Goal: Navigation & Orientation: Find specific page/section

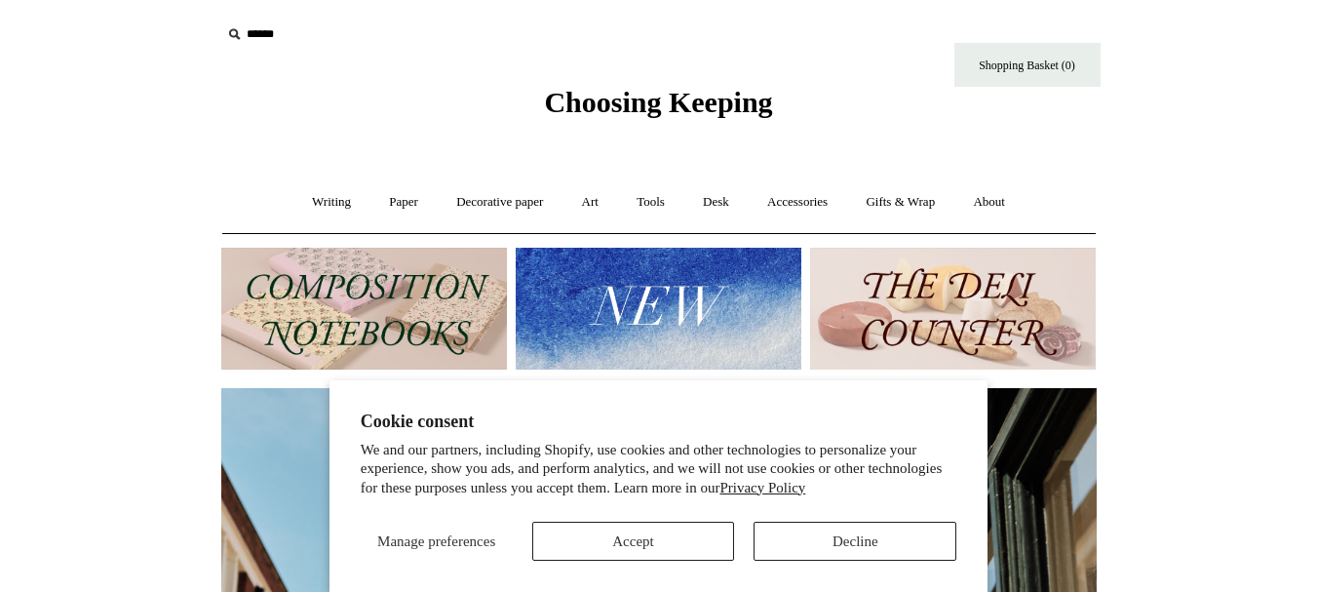
scroll to position [97, 0]
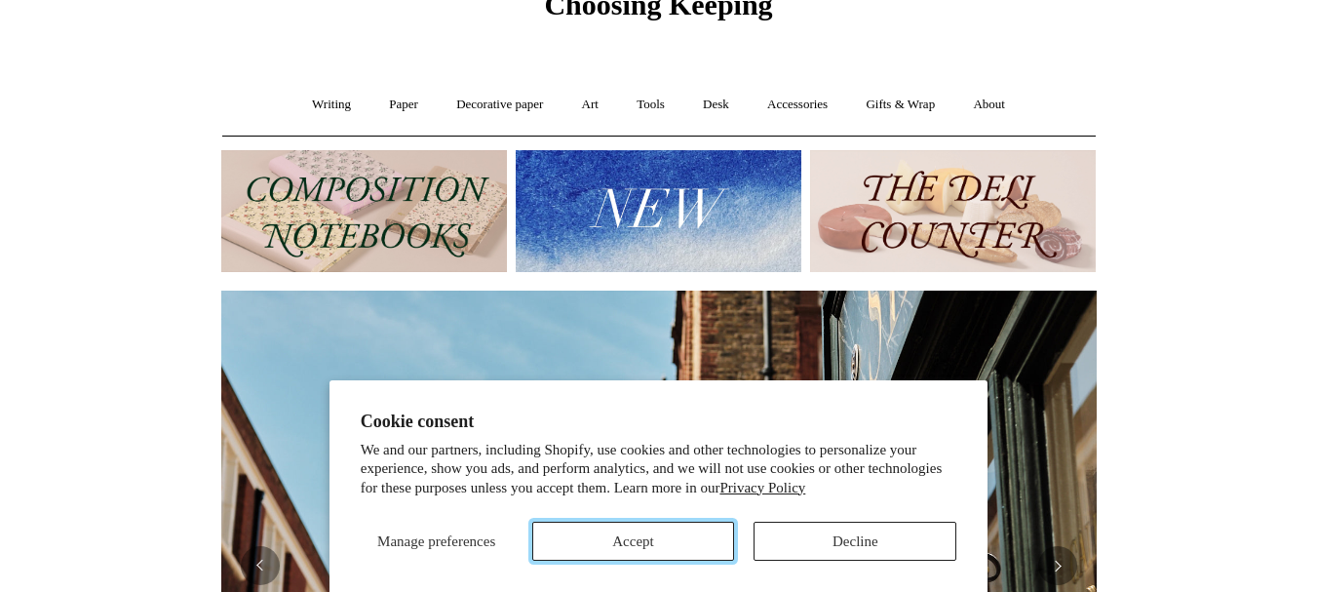
click at [670, 544] on button "Accept" at bounding box center [633, 541] width 203 height 39
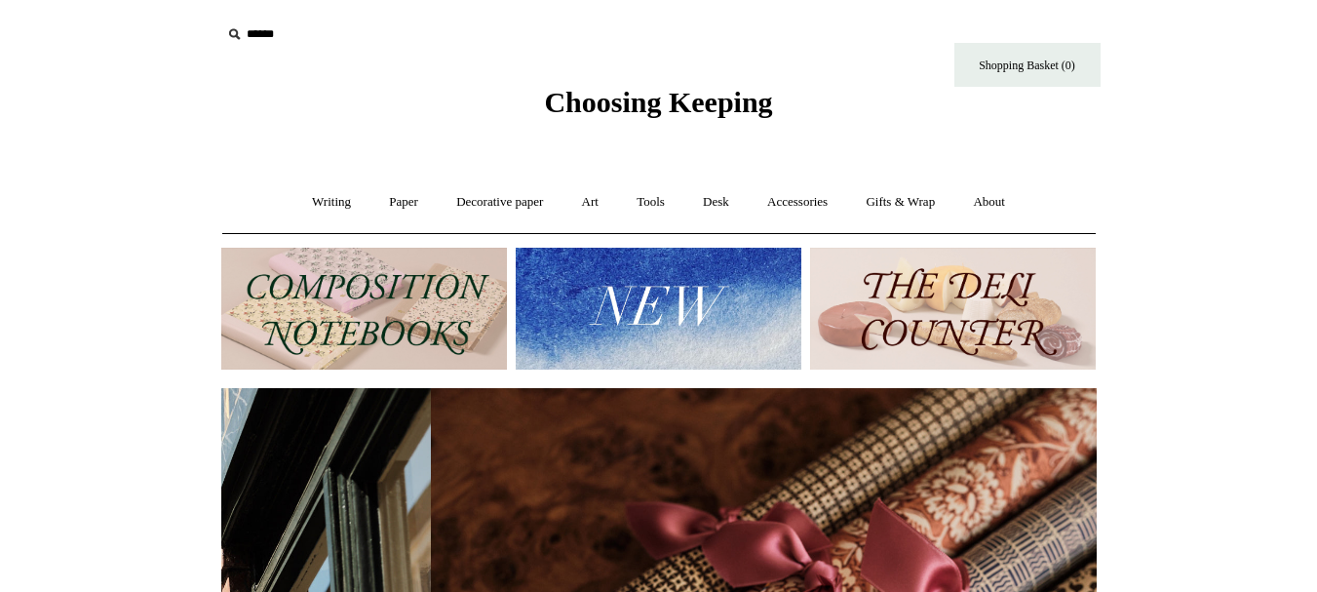
scroll to position [0, 1751]
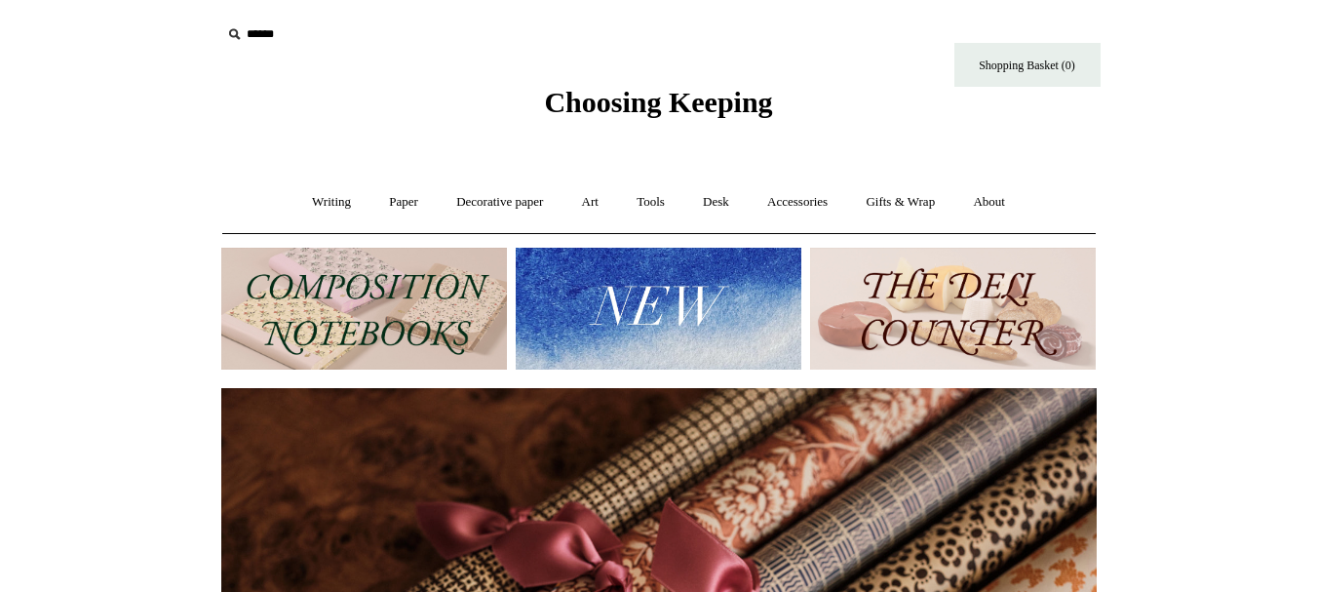
click at [622, 293] on img at bounding box center [659, 309] width 286 height 122
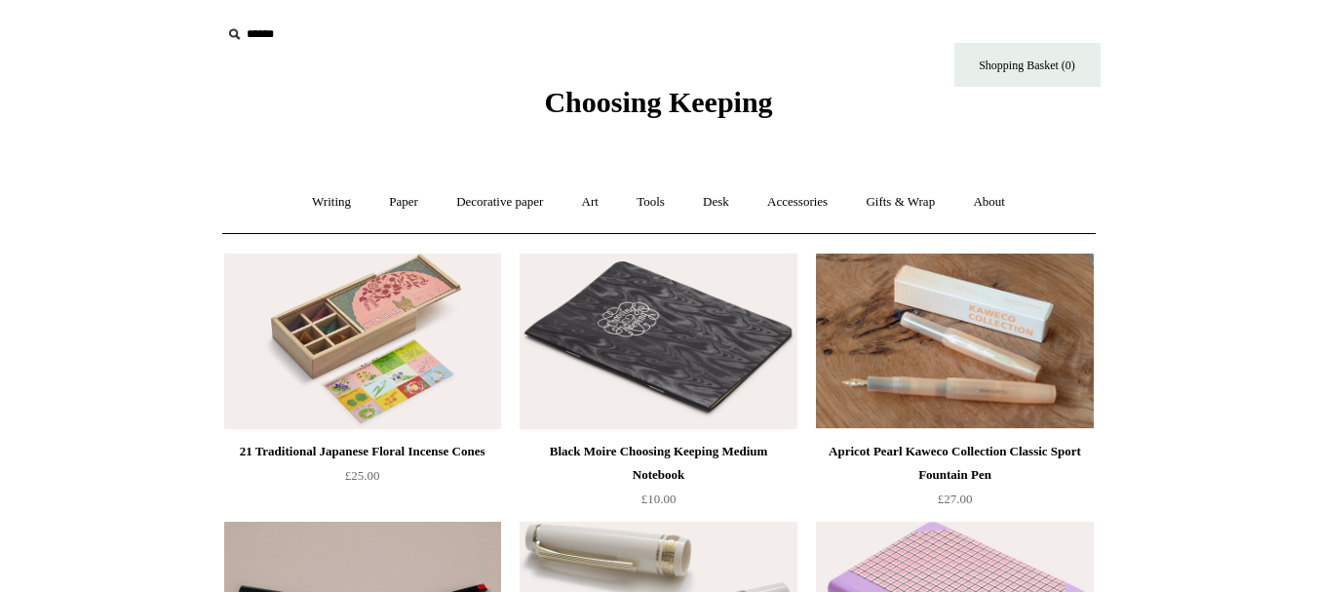
click at [627, 349] on img at bounding box center [658, 340] width 277 height 175
click at [405, 203] on link "Paper +" at bounding box center [403, 202] width 64 height 52
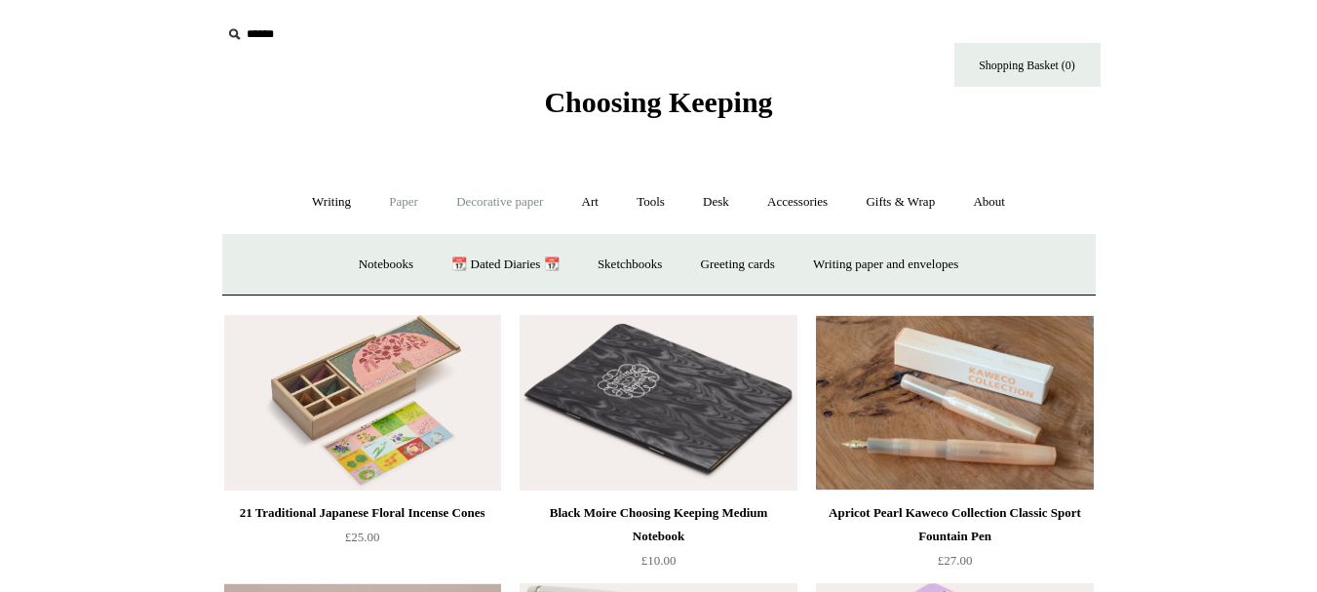
click at [446, 209] on link "Decorative paper +" at bounding box center [500, 202] width 122 height 52
click at [972, 258] on link "Italian woodblock" at bounding box center [916, 265] width 127 height 52
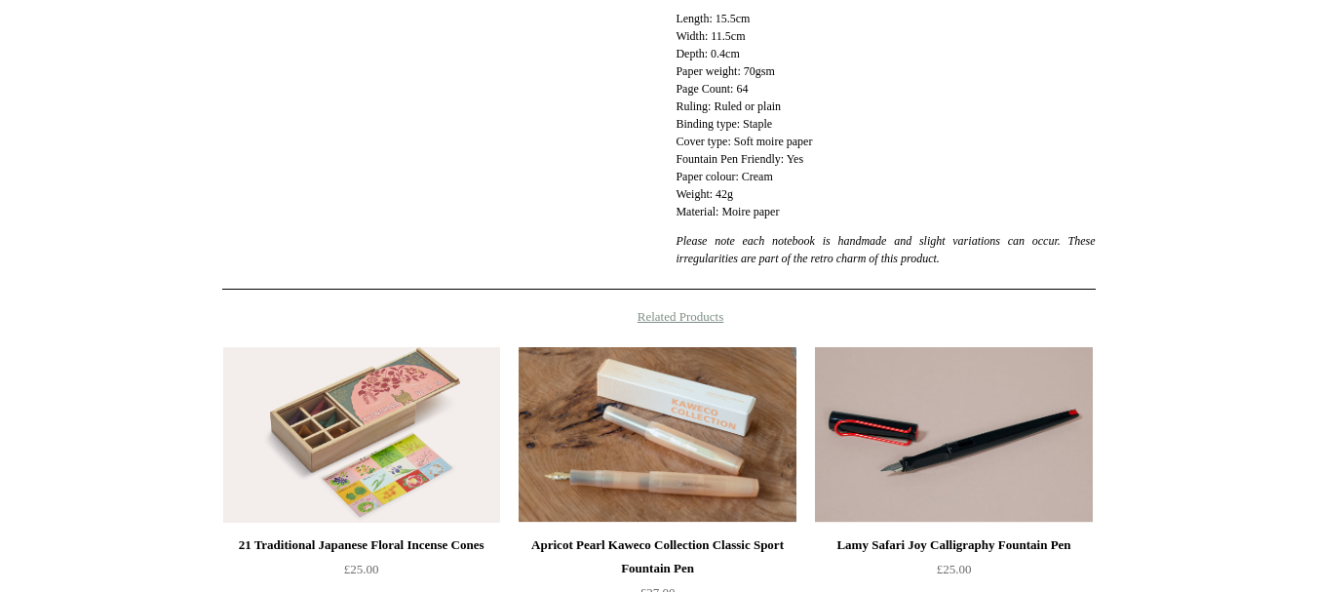
scroll to position [195, 0]
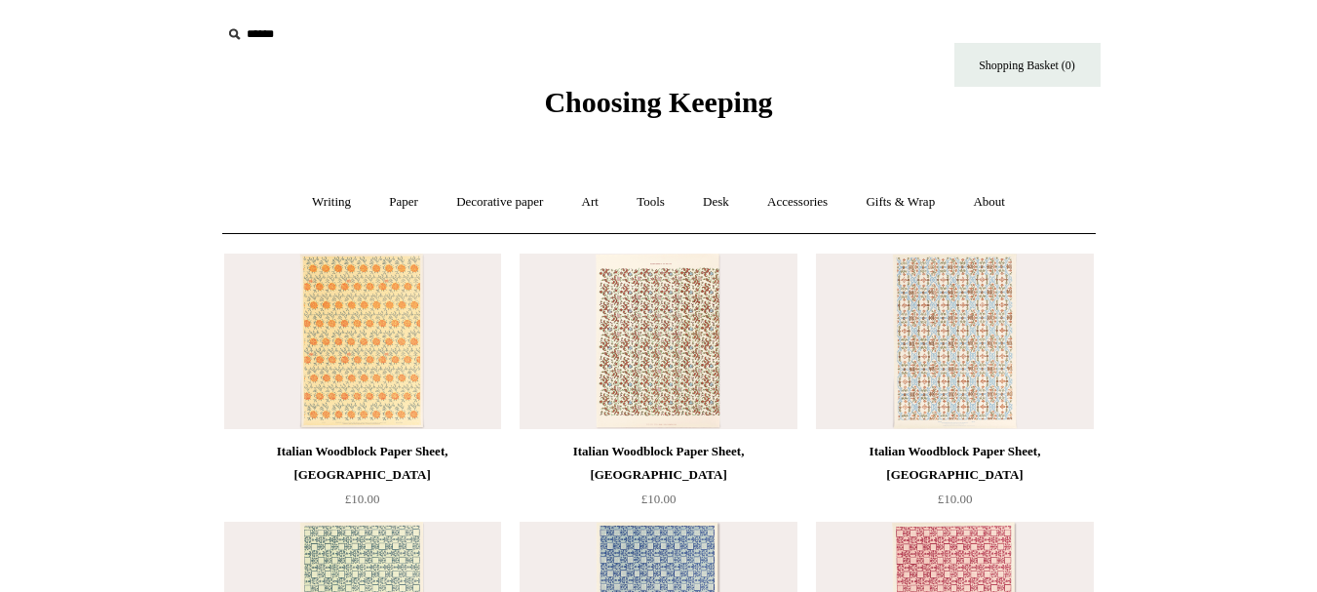
scroll to position [97, 0]
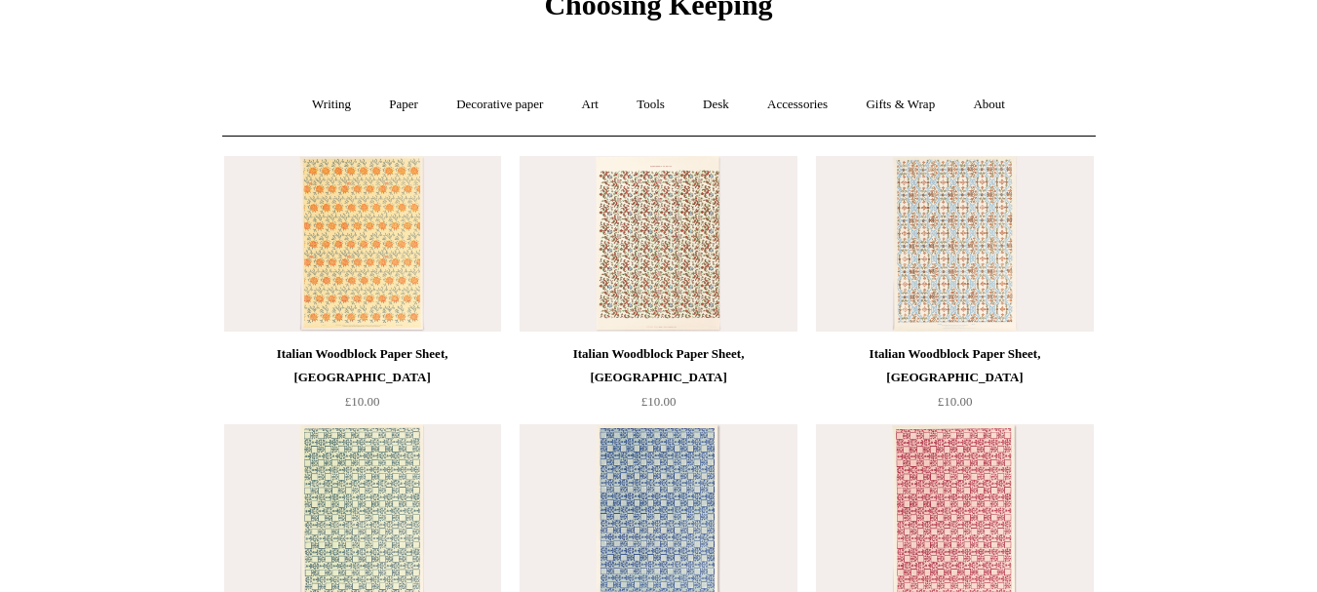
click at [972, 248] on img at bounding box center [954, 243] width 277 height 175
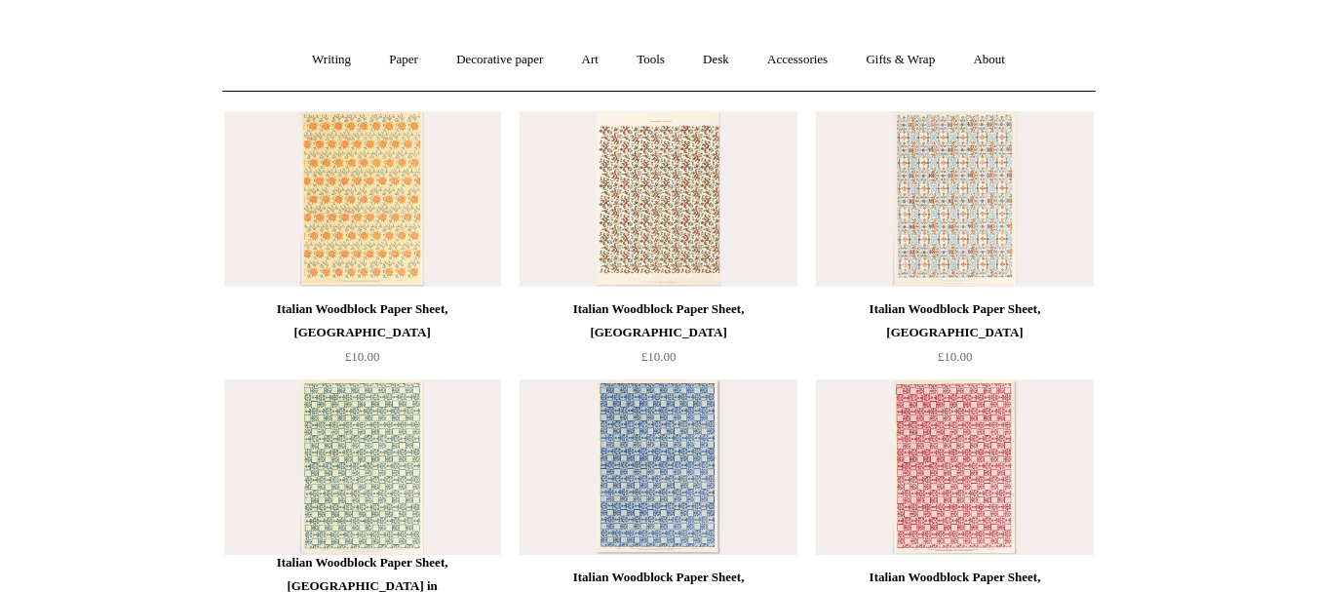
scroll to position [0, 0]
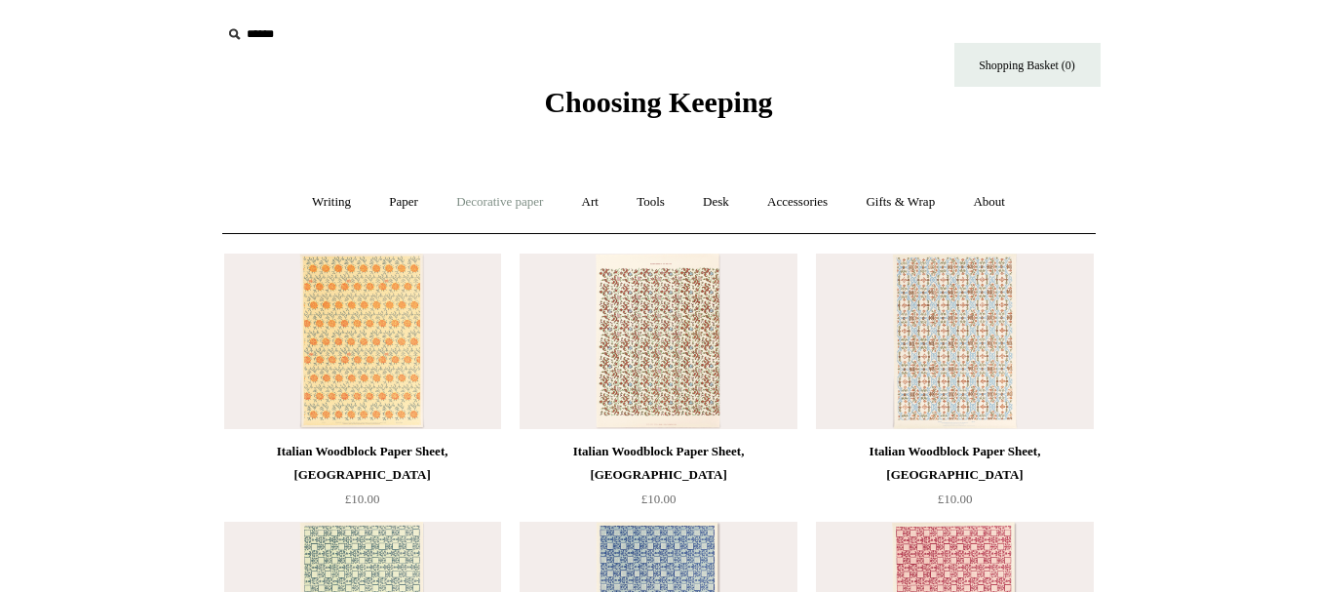
click at [513, 204] on link "Decorative paper +" at bounding box center [500, 202] width 122 height 52
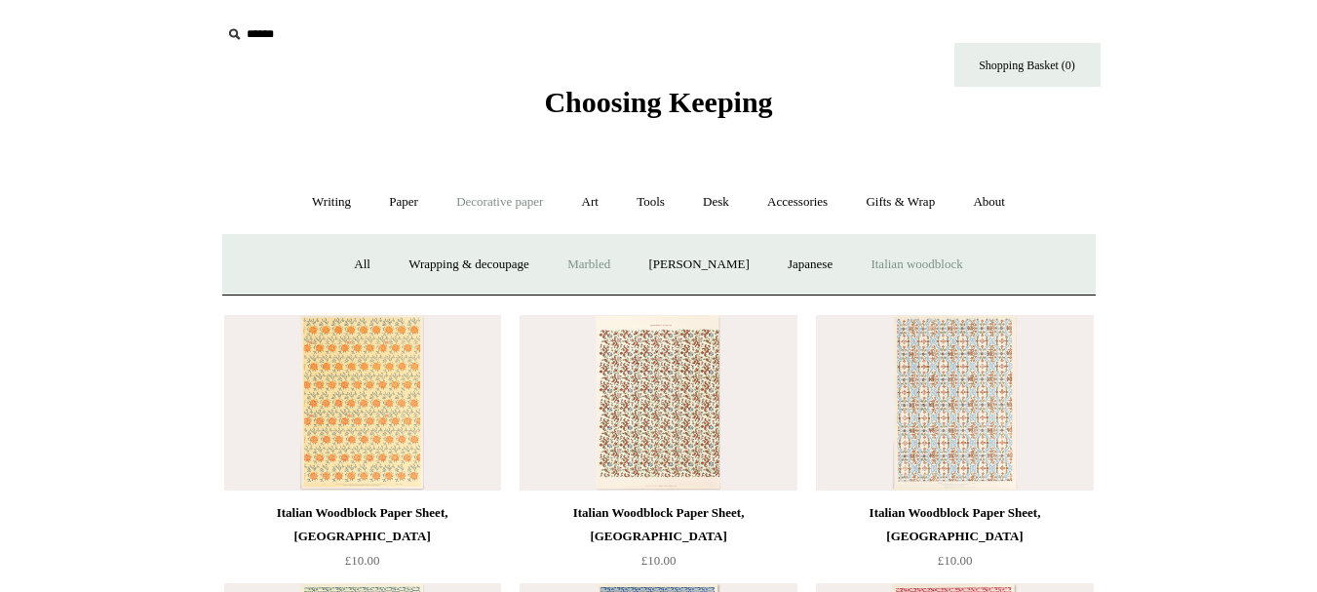
click at [601, 260] on link "Marbled" at bounding box center [589, 265] width 78 height 52
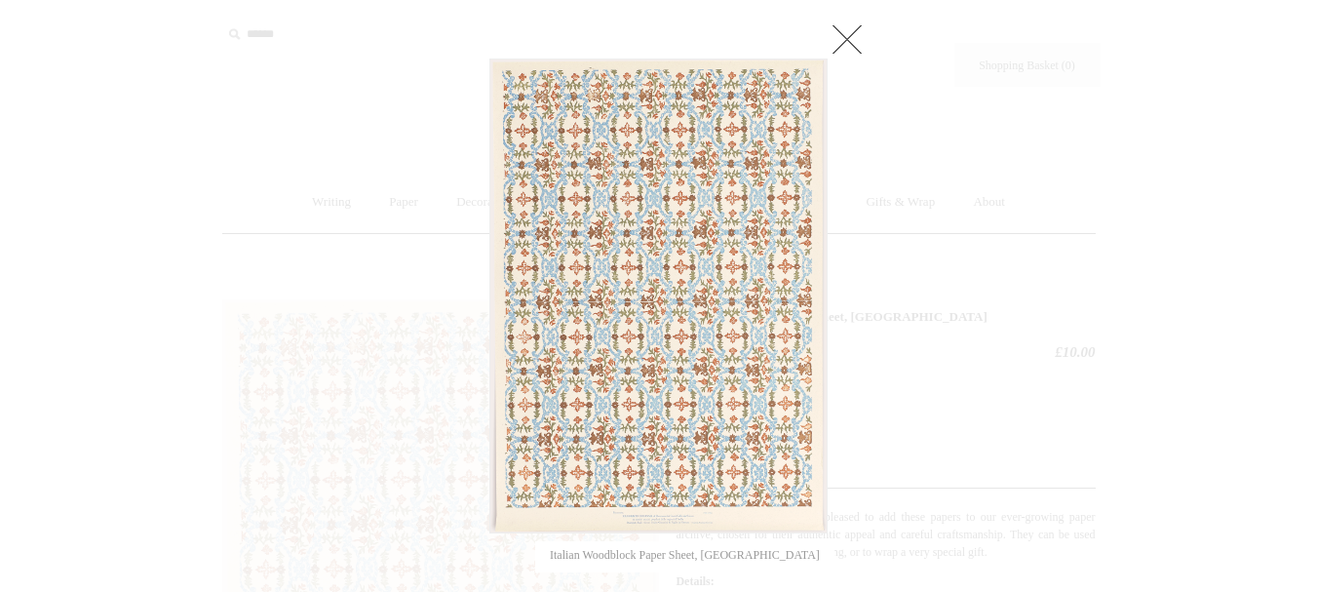
click at [856, 21] on link at bounding box center [847, 38] width 39 height 39
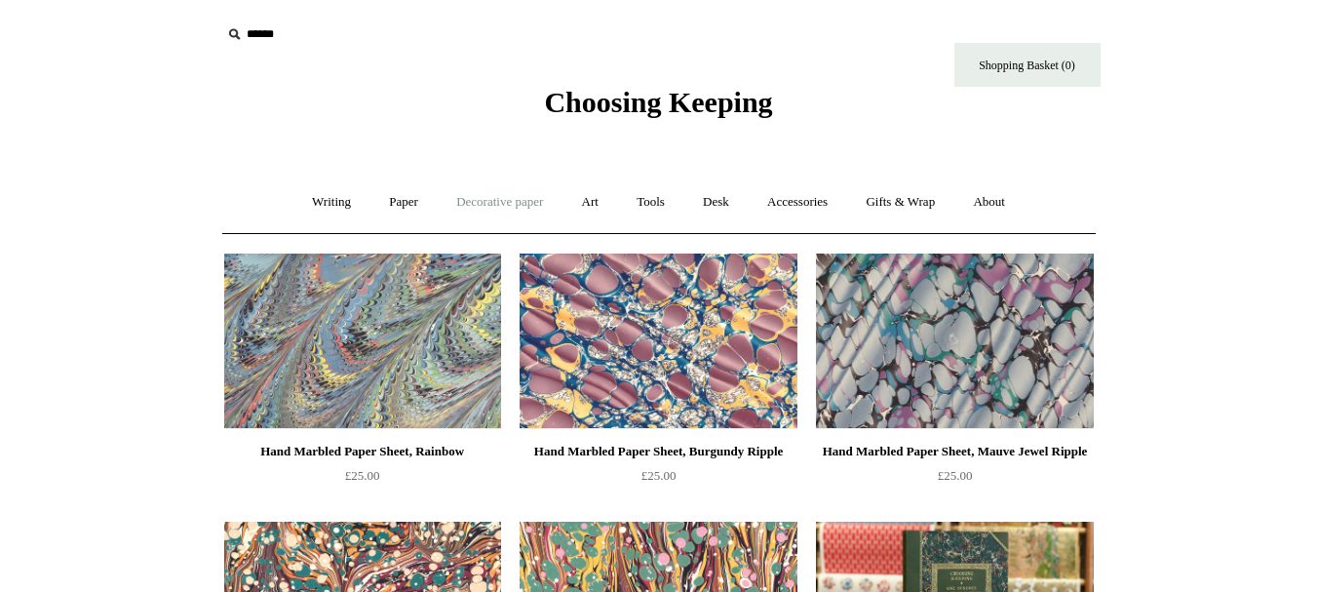
click at [481, 200] on link "Decorative paper +" at bounding box center [500, 202] width 122 height 52
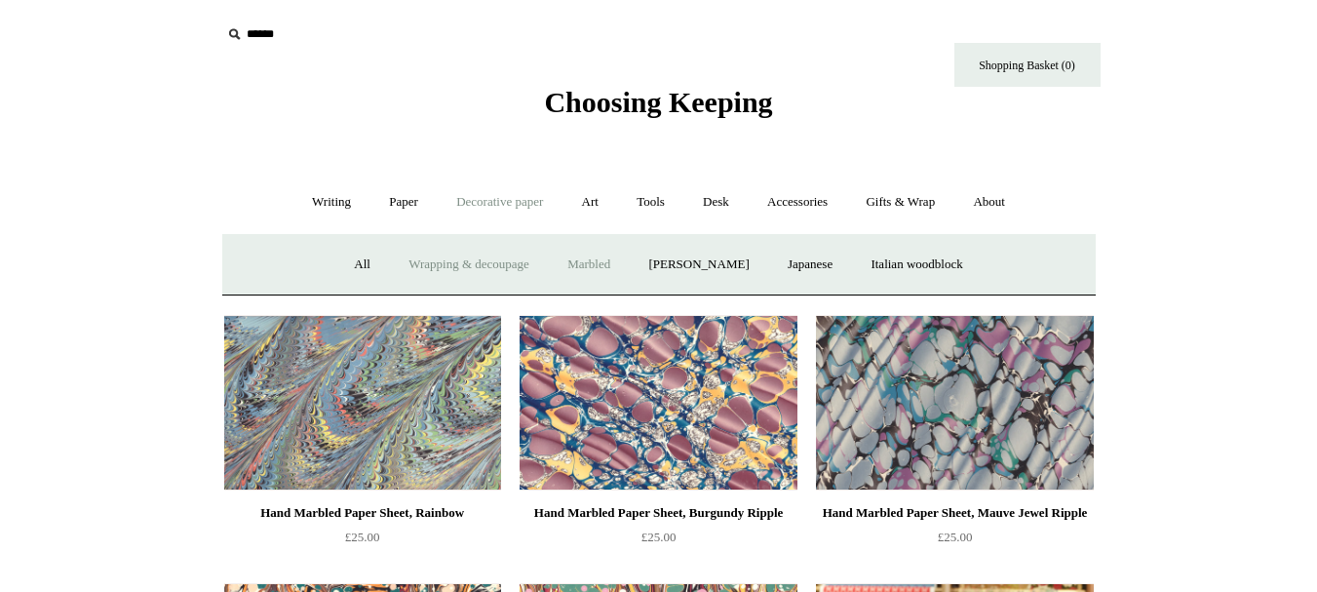
click at [490, 260] on link "Wrapping & decoupage" at bounding box center [469, 265] width 156 height 52
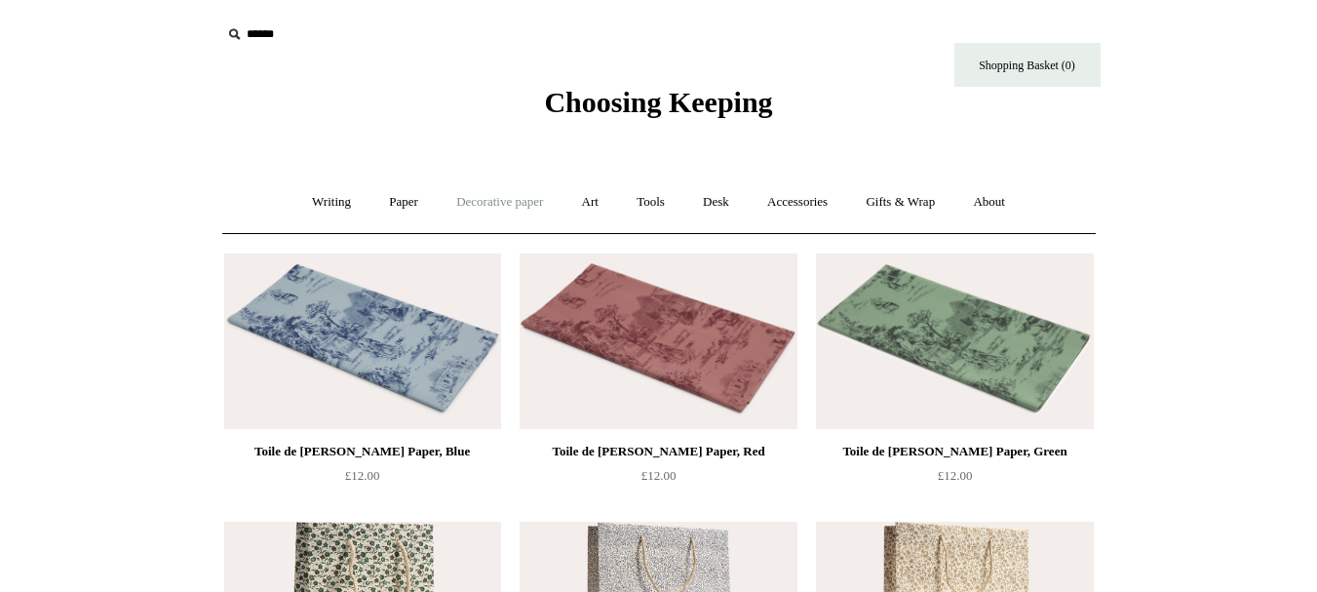
click at [471, 203] on link "Decorative paper +" at bounding box center [500, 202] width 122 height 52
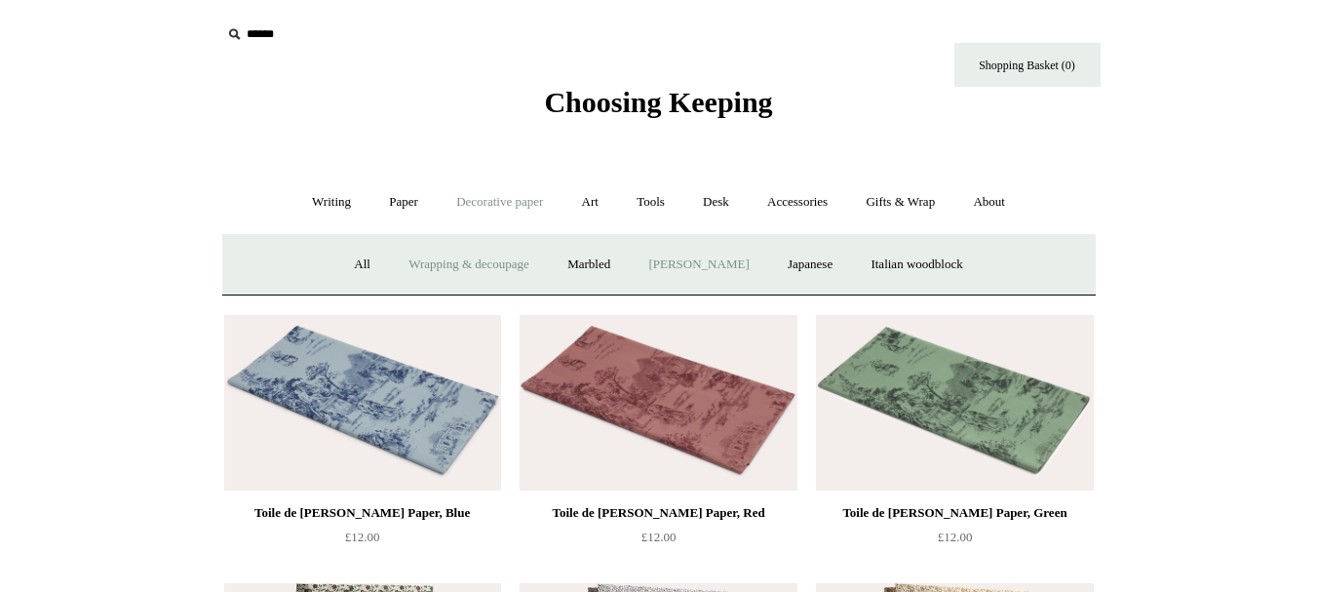
click at [702, 266] on link "[PERSON_NAME]" at bounding box center [699, 265] width 136 height 52
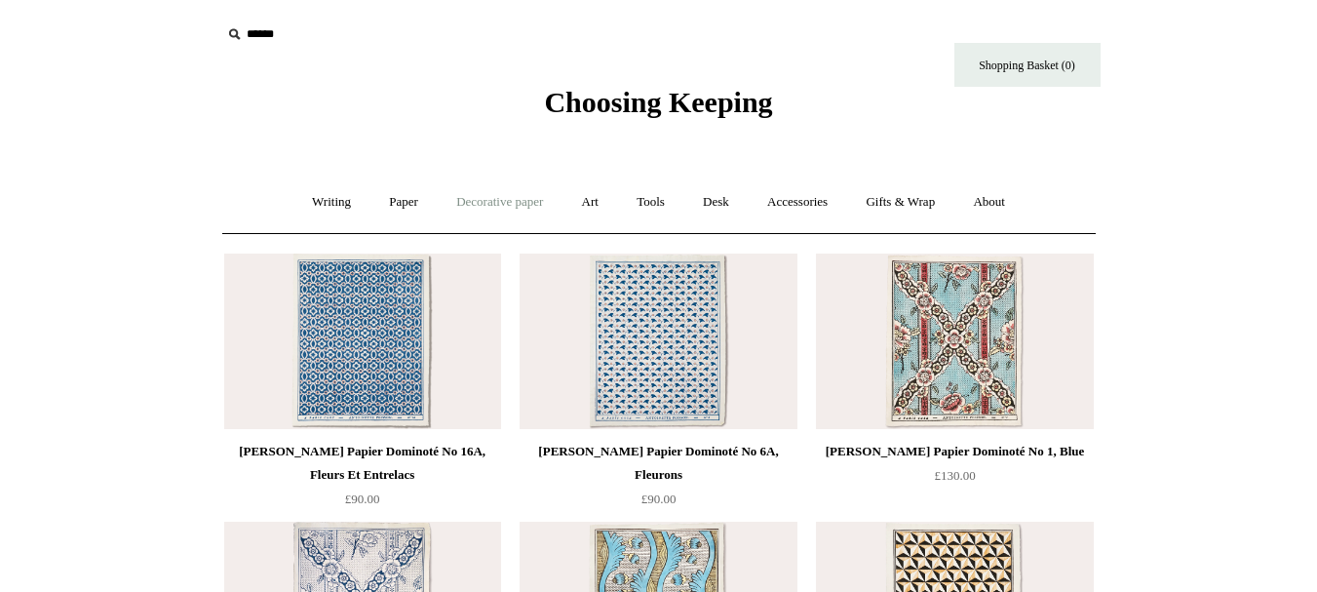
click at [477, 193] on link "Decorative paper +" at bounding box center [500, 202] width 122 height 52
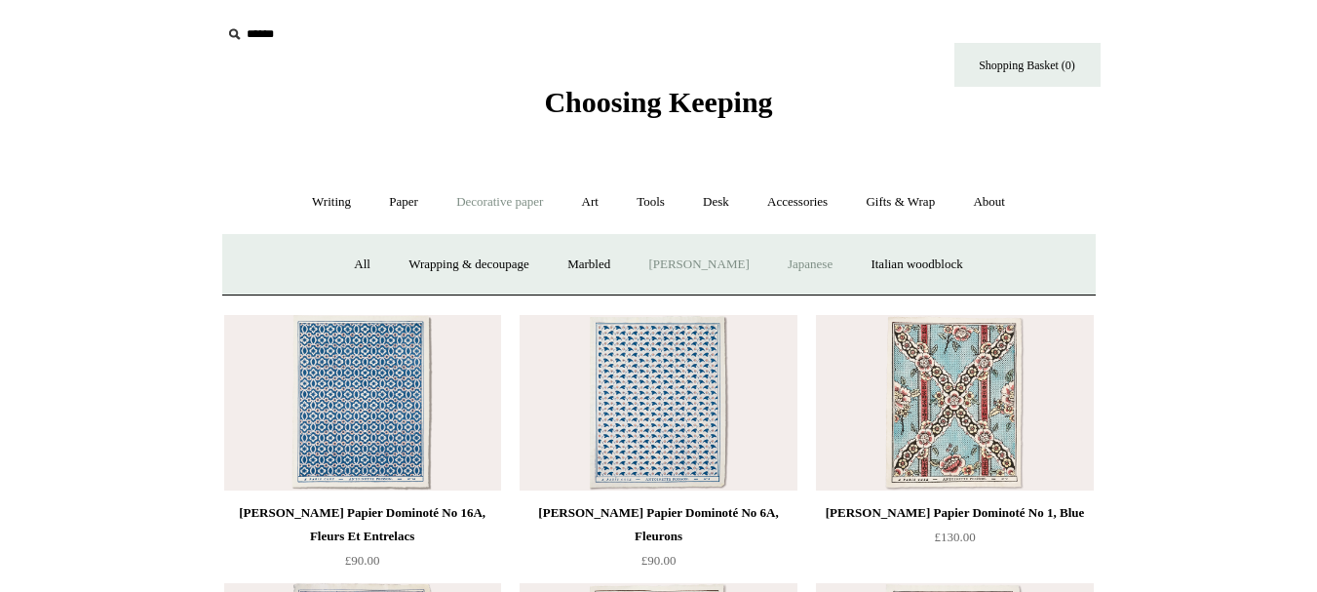
click at [822, 263] on link "Japanese" at bounding box center [810, 265] width 80 height 52
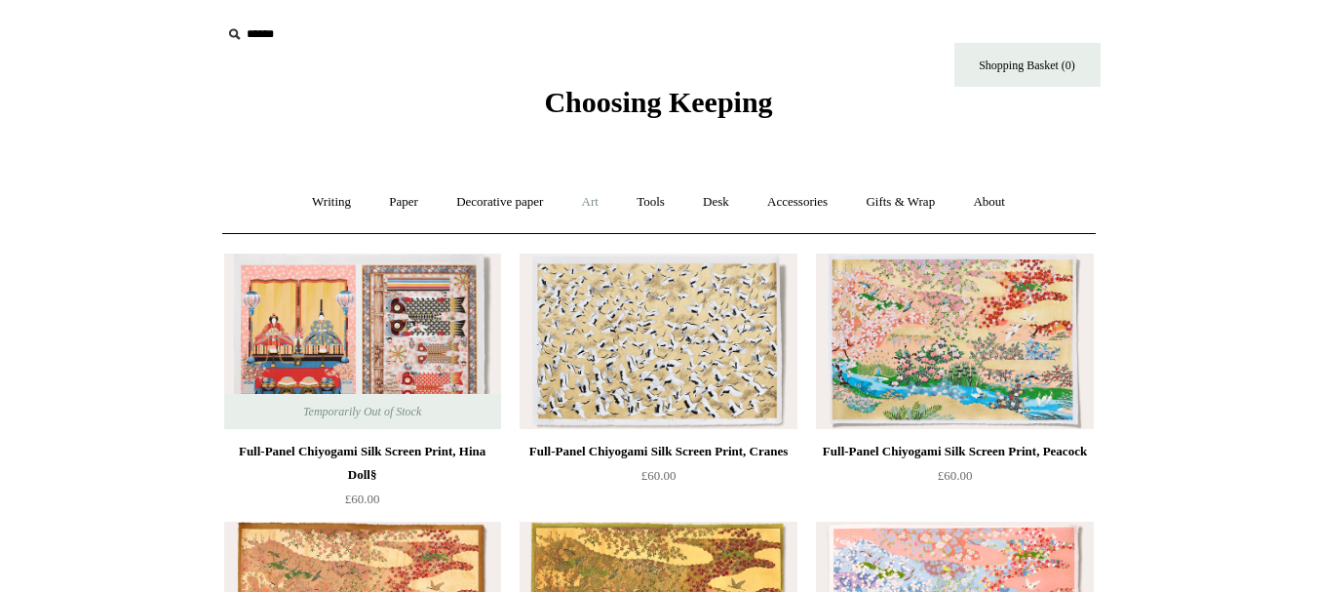
click at [607, 203] on link "Art +" at bounding box center [590, 202] width 52 height 52
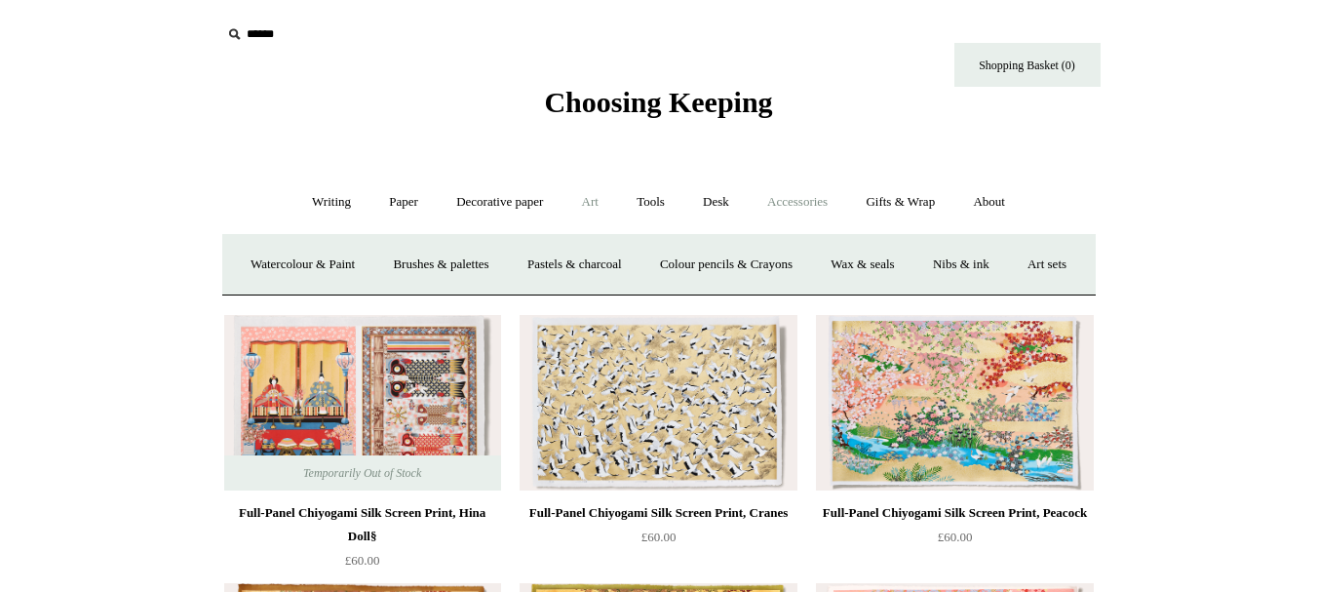
click at [796, 205] on link "Accessories +" at bounding box center [798, 202] width 96 height 52
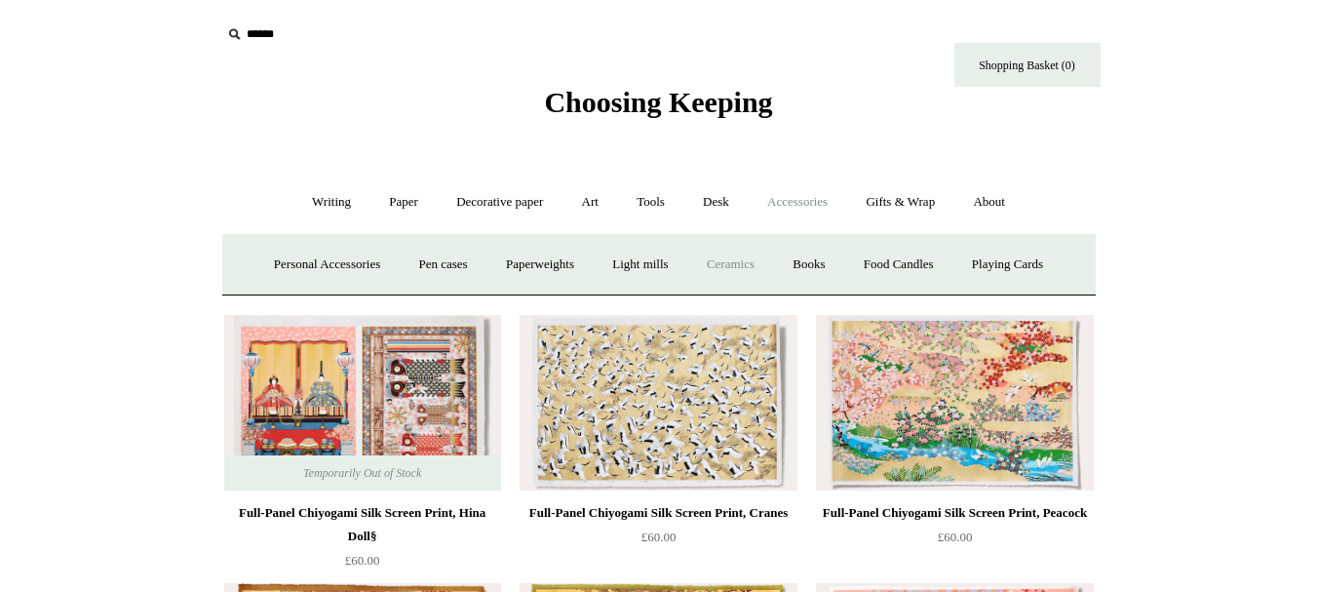
click at [743, 262] on link "Ceramics +" at bounding box center [730, 265] width 83 height 52
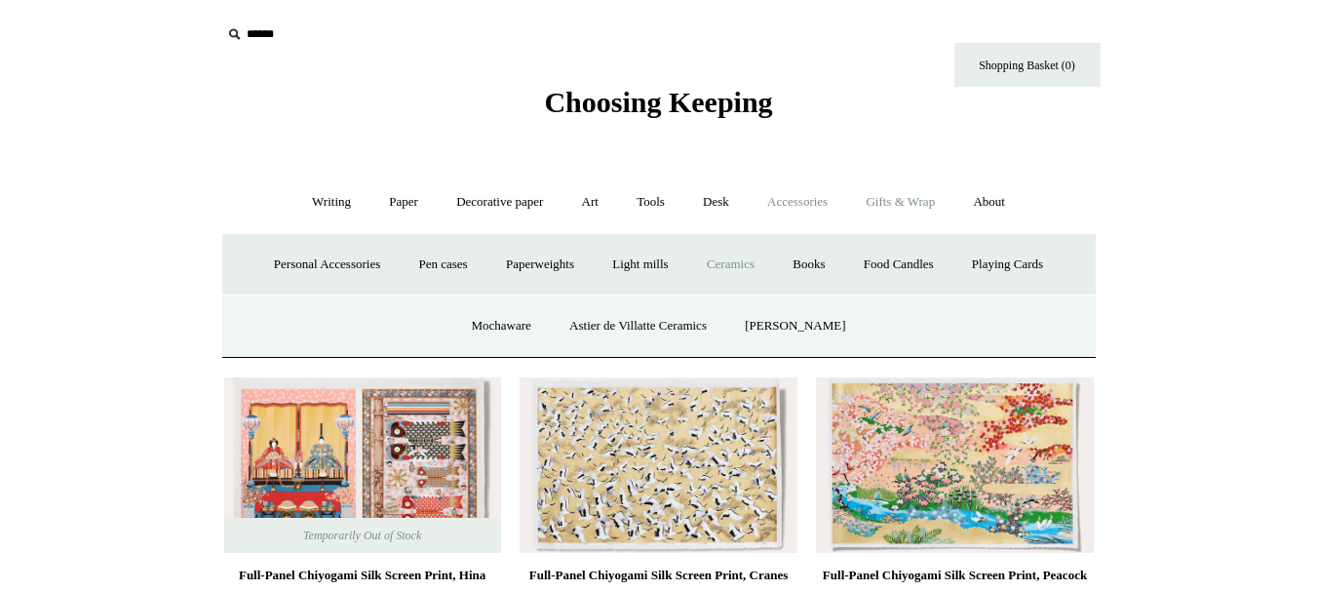
click at [925, 186] on link "Gifts & Wrap +" at bounding box center [900, 202] width 104 height 52
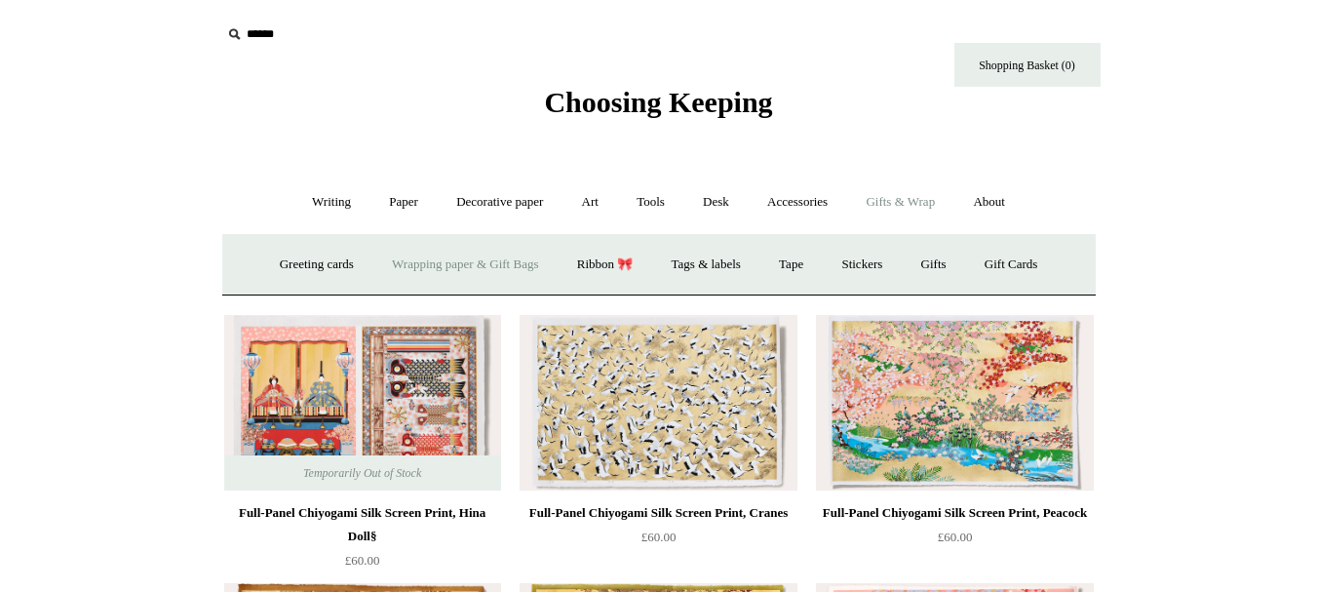
click at [439, 268] on link "Wrapping paper & Gift Bags" at bounding box center [464, 265] width 181 height 52
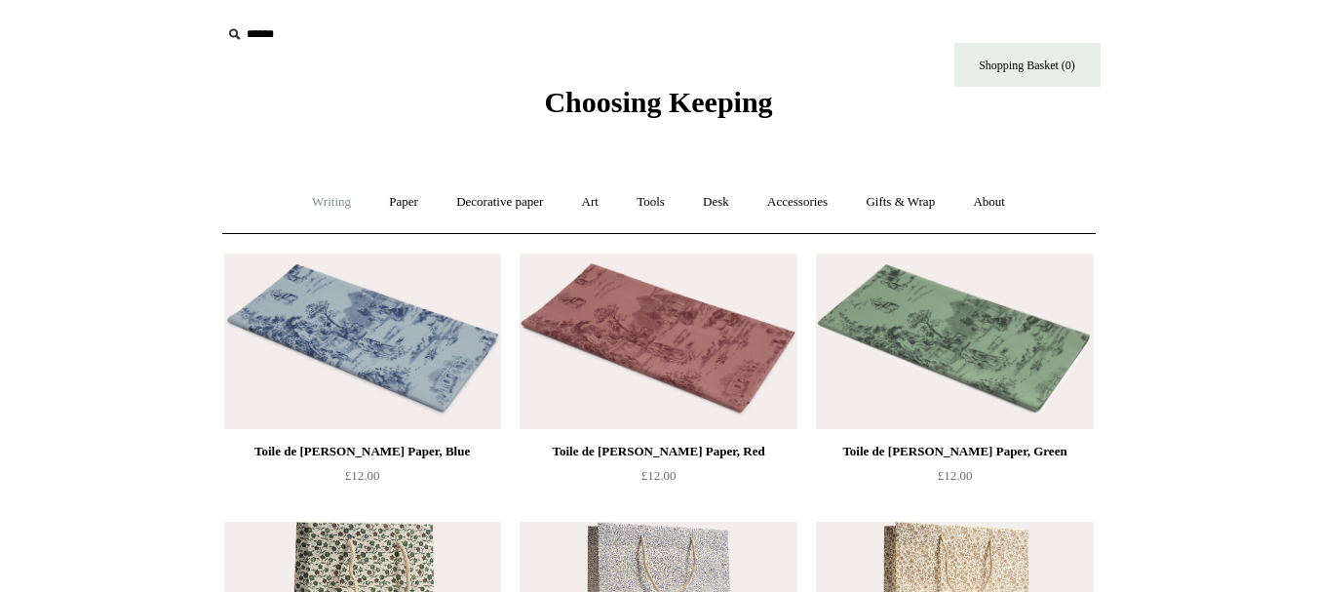
click at [316, 203] on link "Writing +" at bounding box center [331, 202] width 74 height 52
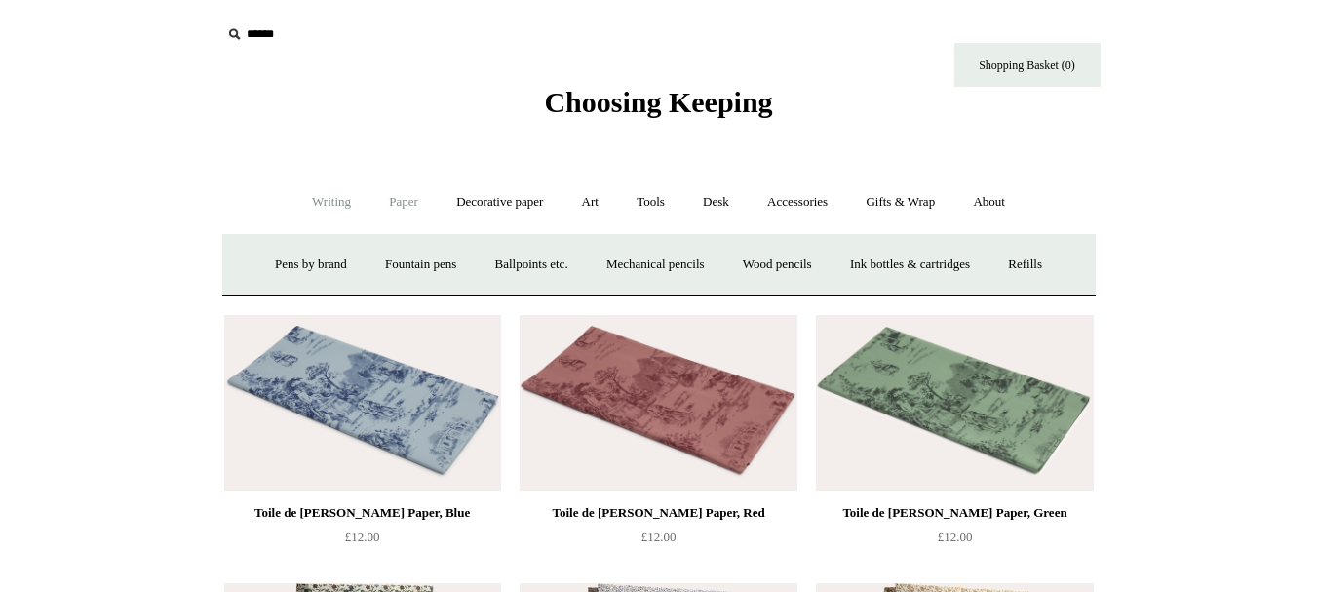
click at [415, 207] on link "Paper +" at bounding box center [403, 202] width 64 height 52
click at [369, 256] on link "Notebooks +" at bounding box center [386, 265] width 90 height 52
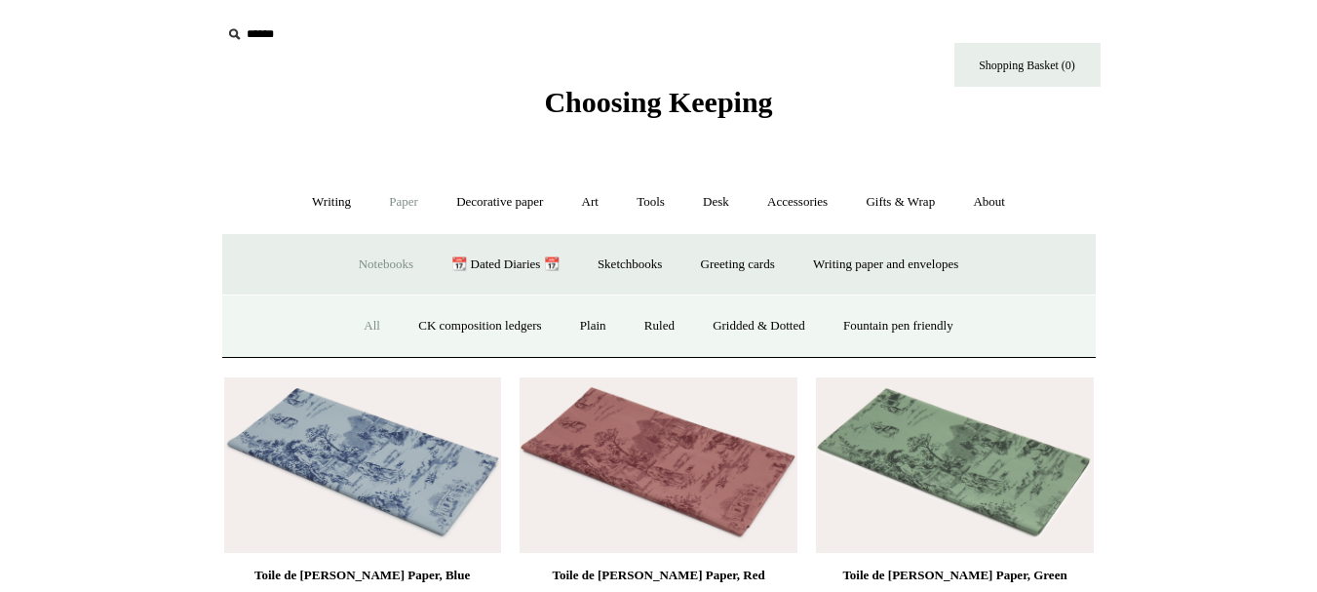
click at [346, 324] on link "All" at bounding box center [372, 326] width 52 height 52
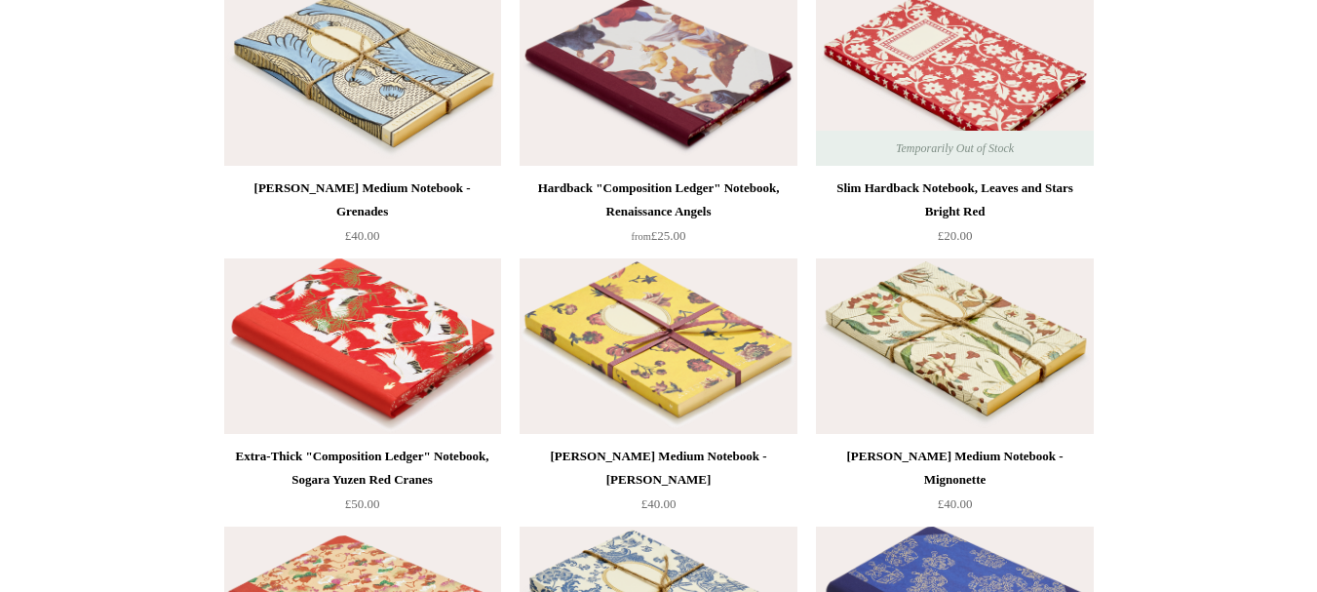
scroll to position [9944, 0]
